Goal: Information Seeking & Learning: Learn about a topic

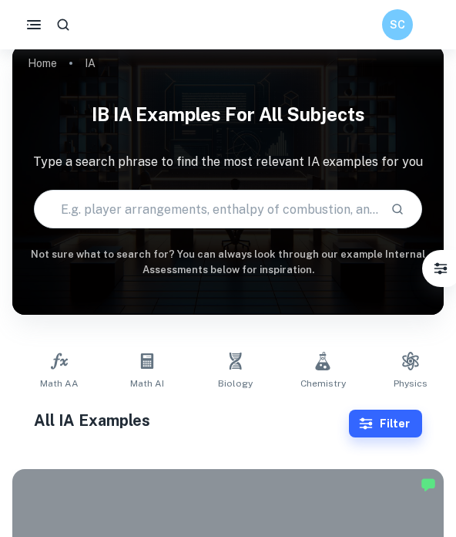
scroll to position [27, 0]
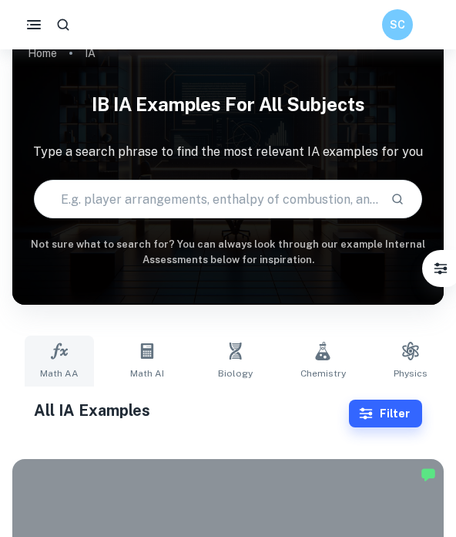
click at [56, 353] on icon at bounding box center [59, 350] width 17 height 16
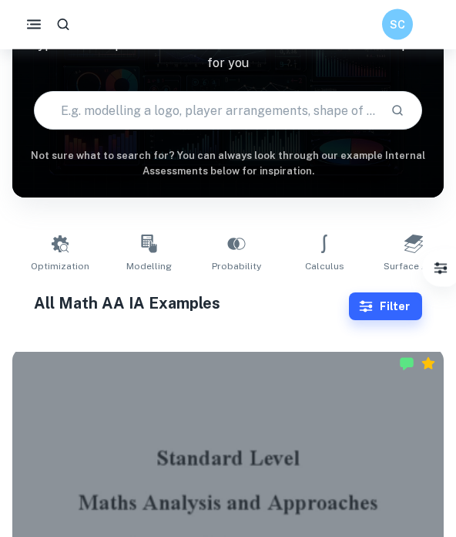
scroll to position [135, 0]
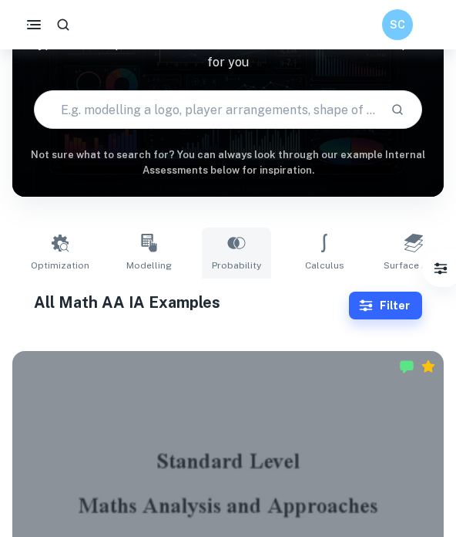
click at [243, 254] on link "Probability" at bounding box center [236, 252] width 69 height 51
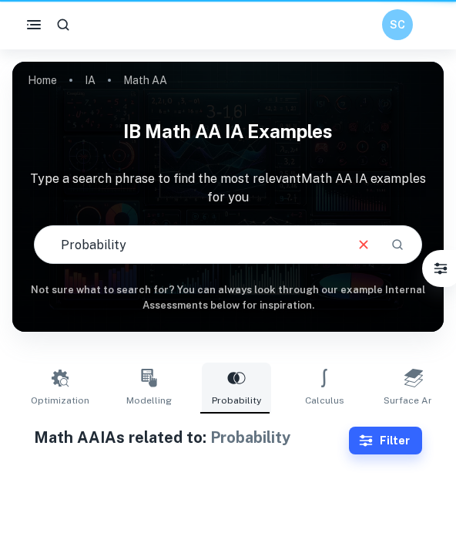
type input "Probability"
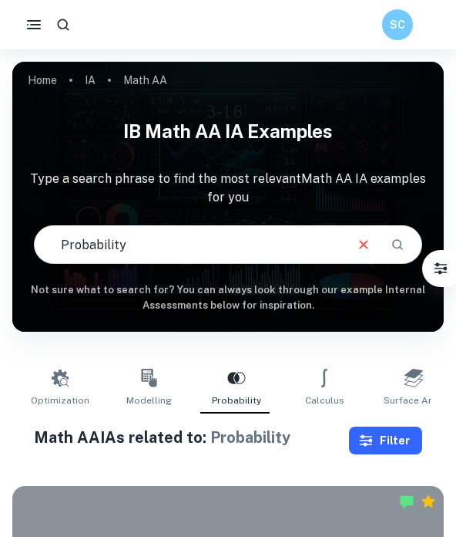
click at [379, 440] on button "Filter" at bounding box center [385, 440] width 73 height 28
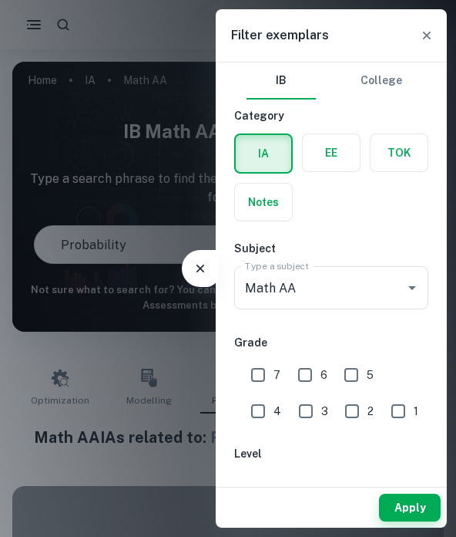
click at [261, 369] on input "7" at bounding box center [258, 374] width 31 height 31
checkbox input "true"
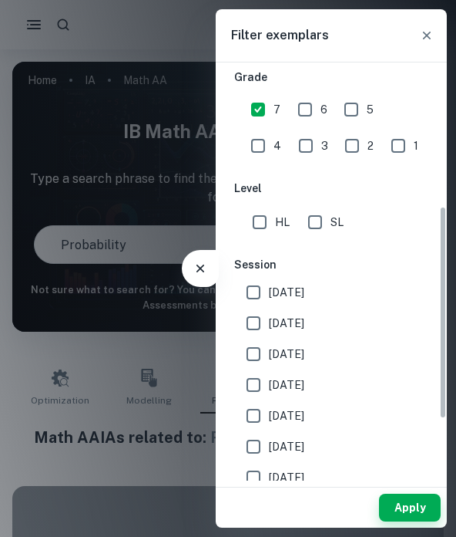
scroll to position [284, 0]
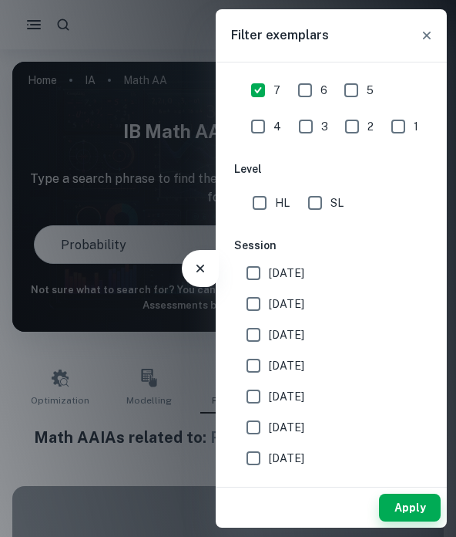
click at [322, 205] on input "SL" at bounding box center [315, 202] width 31 height 31
checkbox input "true"
click at [395, 507] on button "Apply" at bounding box center [410, 507] width 62 height 28
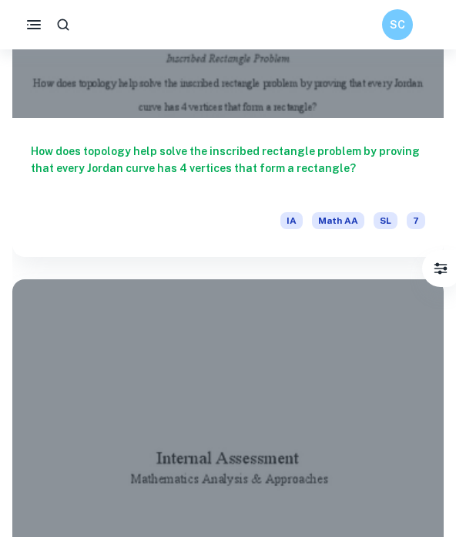
scroll to position [7829, 0]
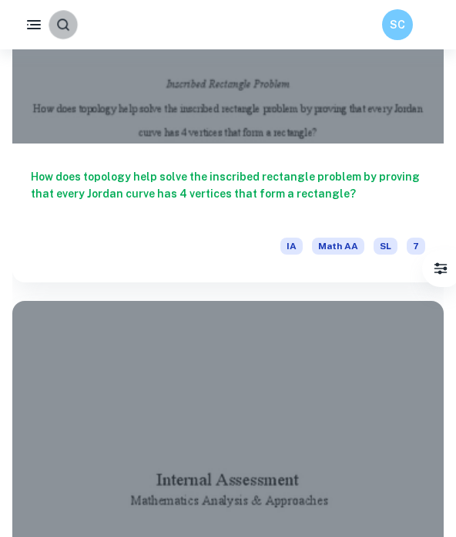
click at [62, 20] on icon "button" at bounding box center [63, 25] width 12 height 12
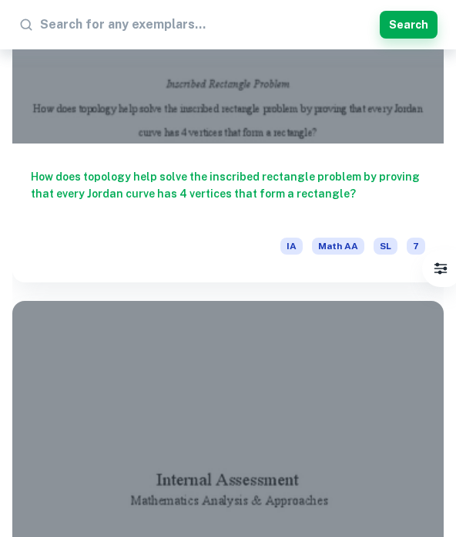
scroll to position [7828, 0]
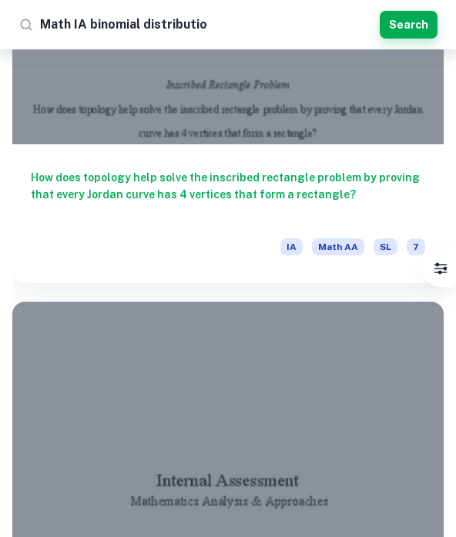
type input "Math IA binomial distribution"
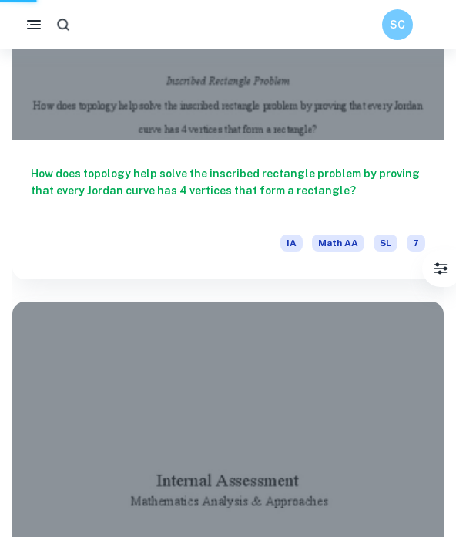
scroll to position [7829, 0]
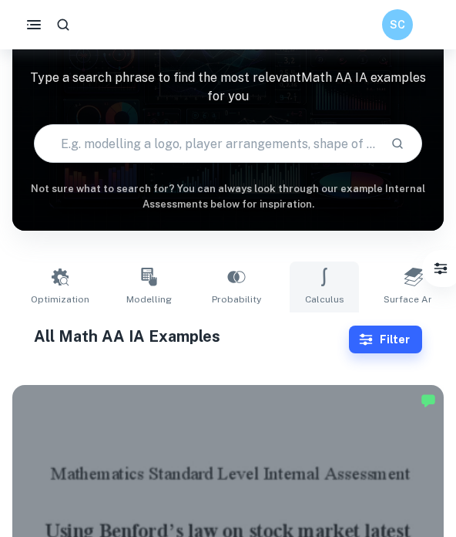
scroll to position [0, 39]
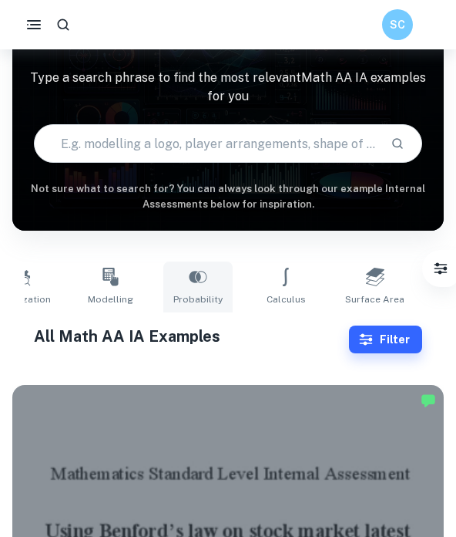
click at [197, 296] on span "Probability" at bounding box center [197, 299] width 49 height 14
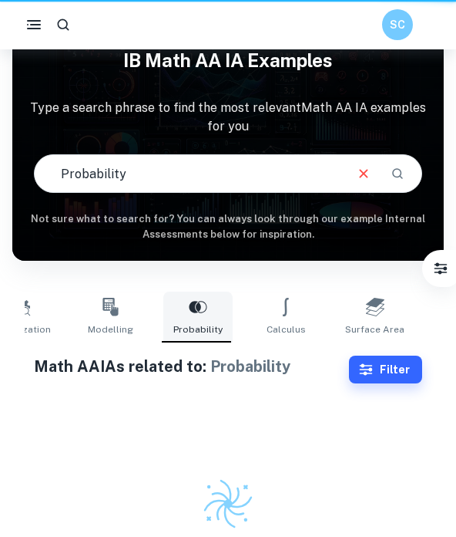
type input "Probability"
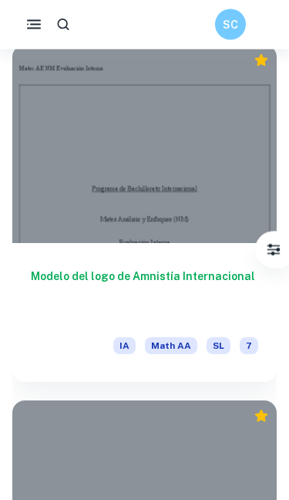
scroll to position [9604, 0]
